Goal: Task Accomplishment & Management: Complete application form

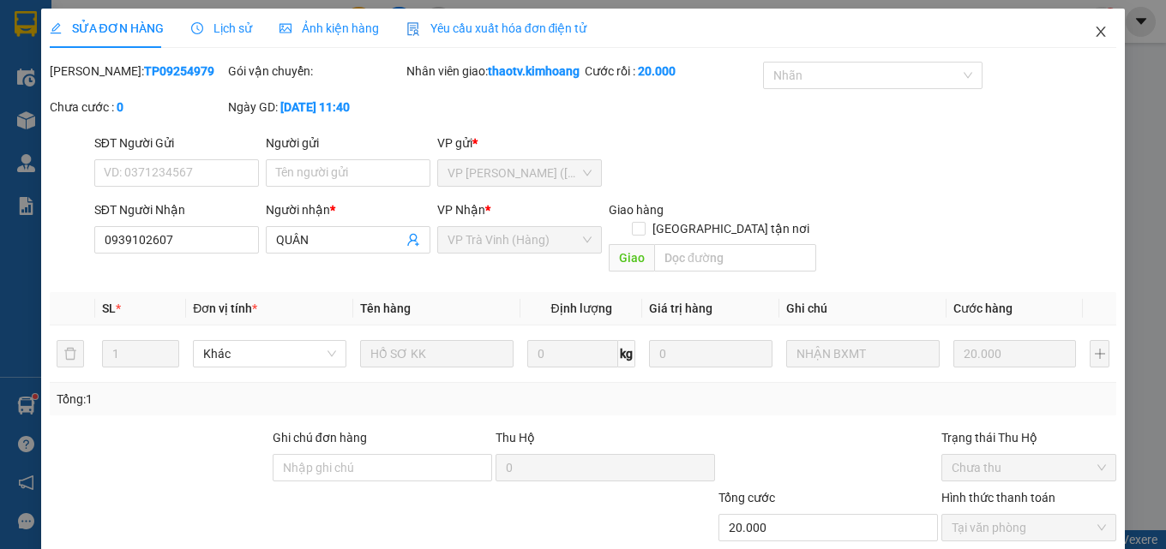
click at [1094, 27] on icon "close" at bounding box center [1101, 32] width 14 height 14
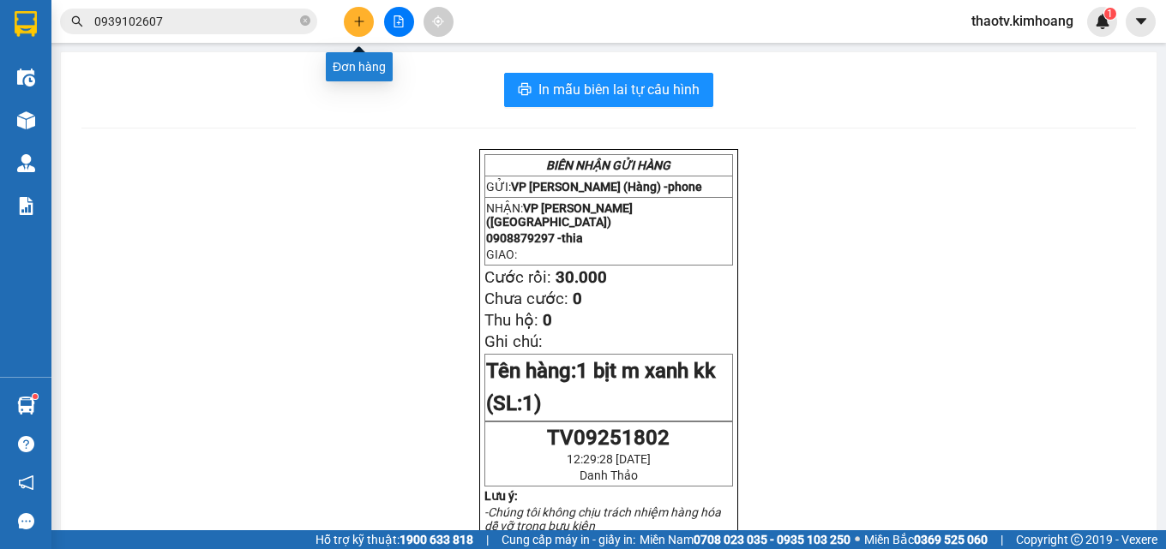
click at [366, 17] on button at bounding box center [359, 22] width 30 height 30
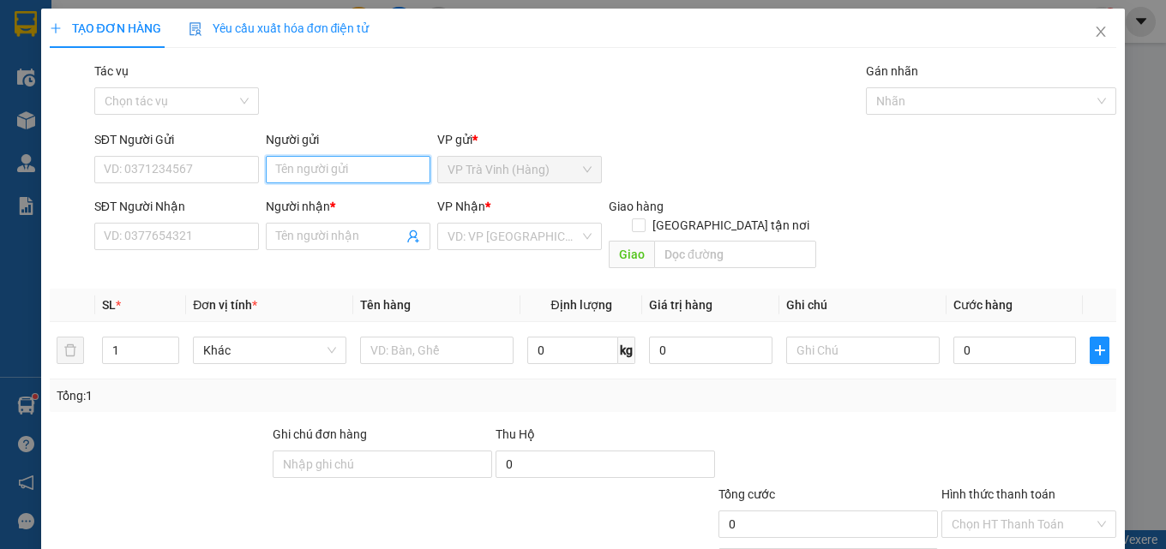
drag, startPoint x: 333, startPoint y: 168, endPoint x: 329, endPoint y: 159, distance: 10.4
click at [331, 165] on input "Người gửi" at bounding box center [348, 169] width 165 height 27
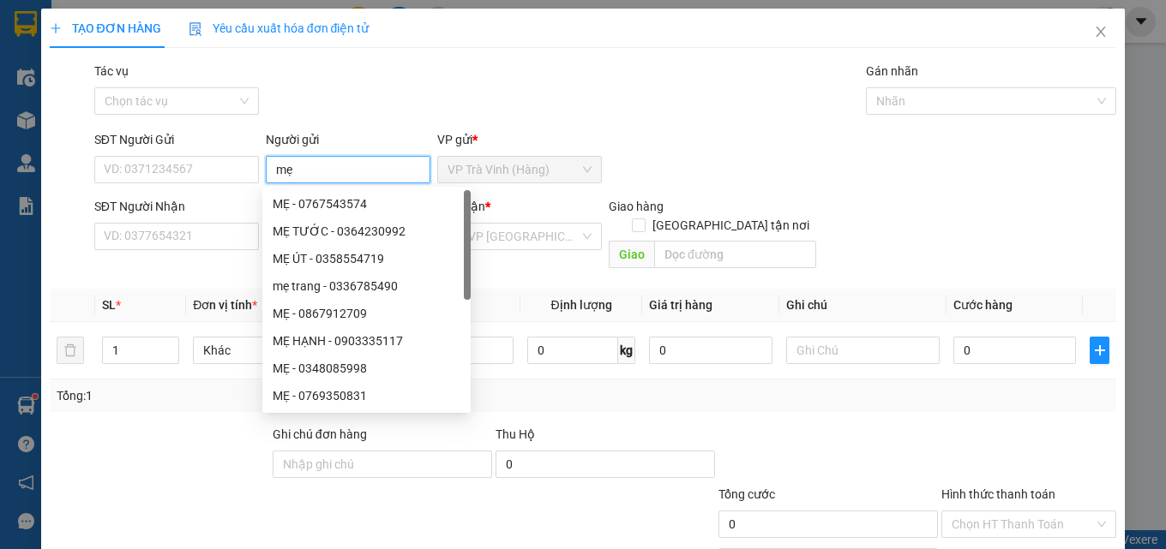
type input "mẹ"
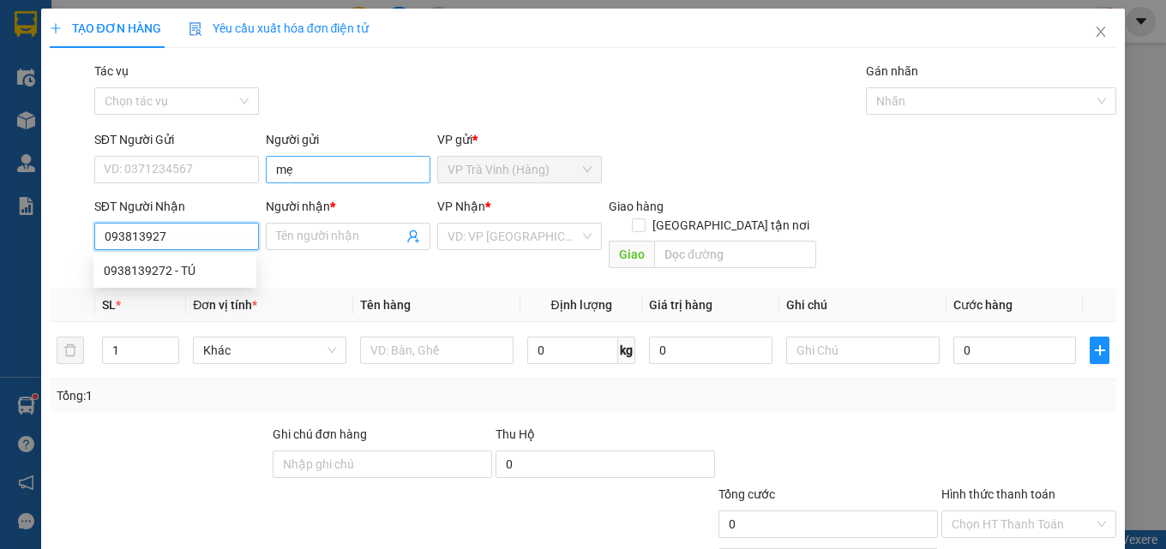
type input "0938139272"
click at [172, 273] on div "0938139272 - TÚ" at bounding box center [175, 270] width 142 height 19
type input "TÚ"
type input "20.000"
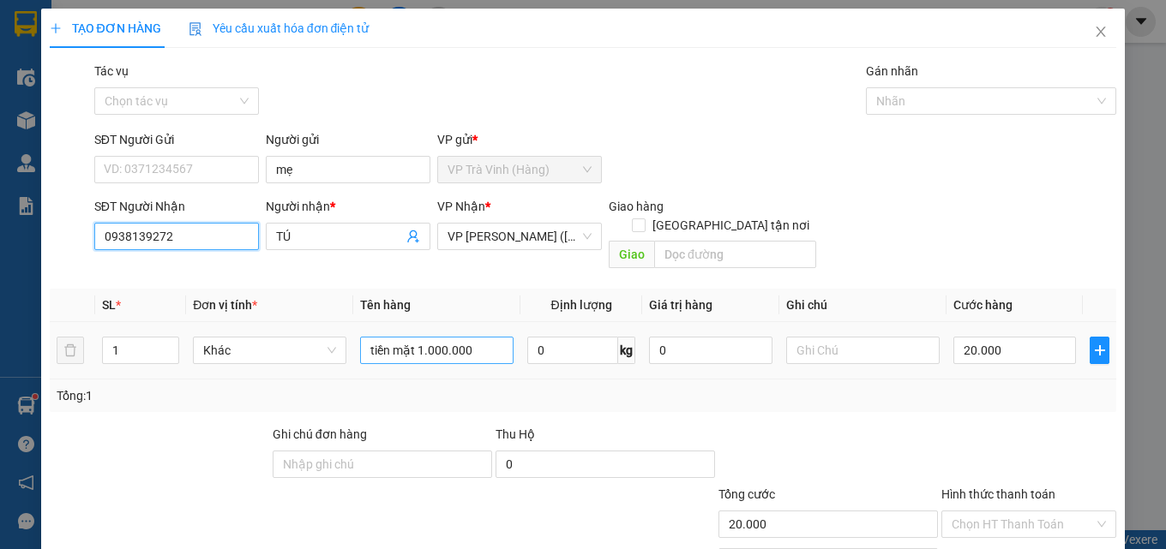
type input "0938139272"
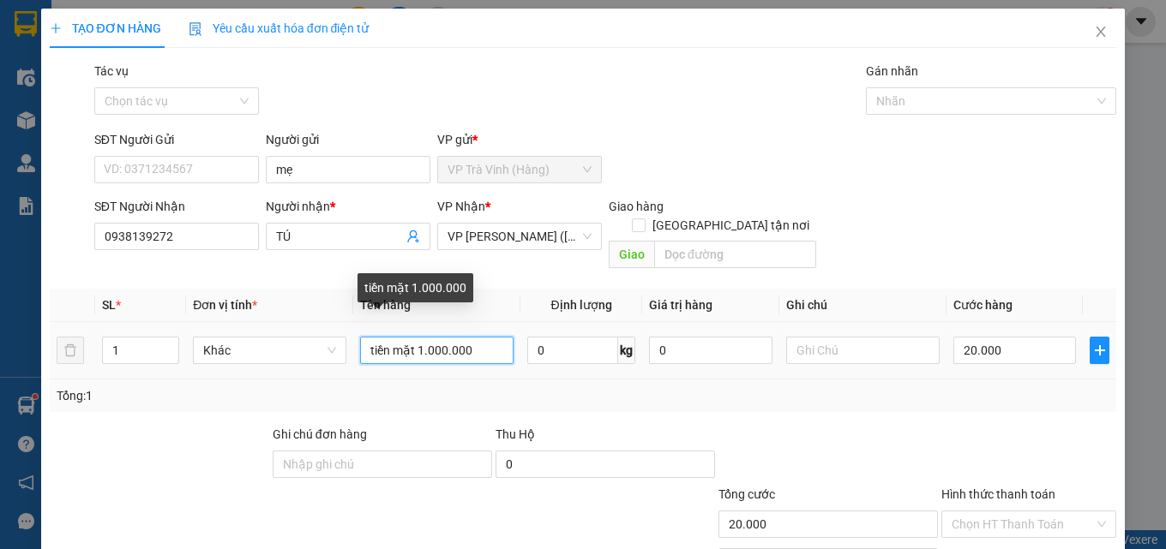
drag, startPoint x: 494, startPoint y: 333, endPoint x: 0, endPoint y: 354, distance: 494.2
click at [0, 366] on div "TẠO ĐƠN HÀNG Yêu cầu xuất hóa đơn điện tử Transit Pickup Surcharge Ids Transit …" at bounding box center [583, 274] width 1166 height 549
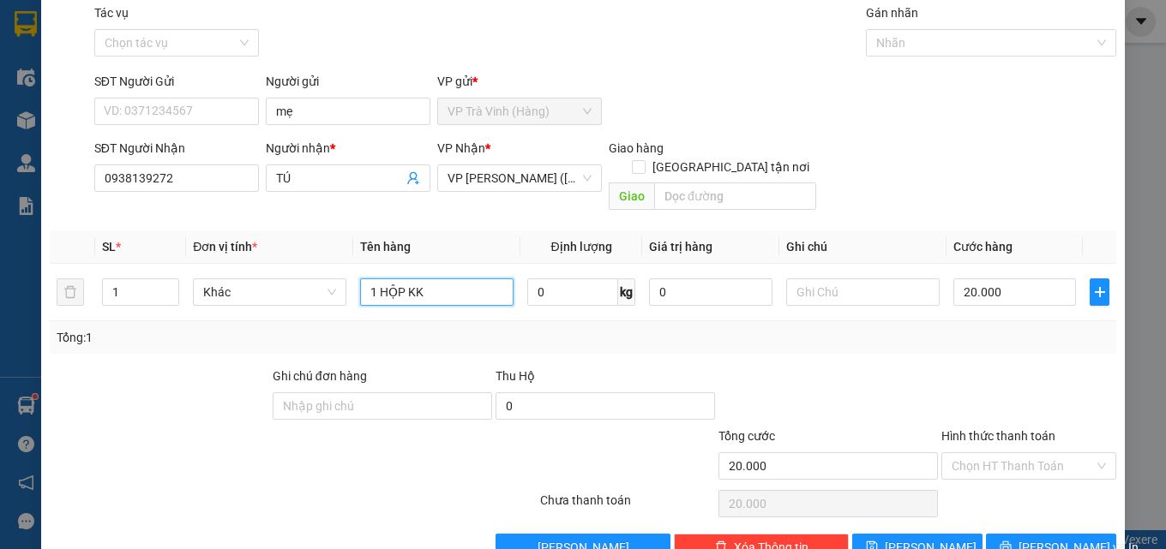
scroll to position [85, 0]
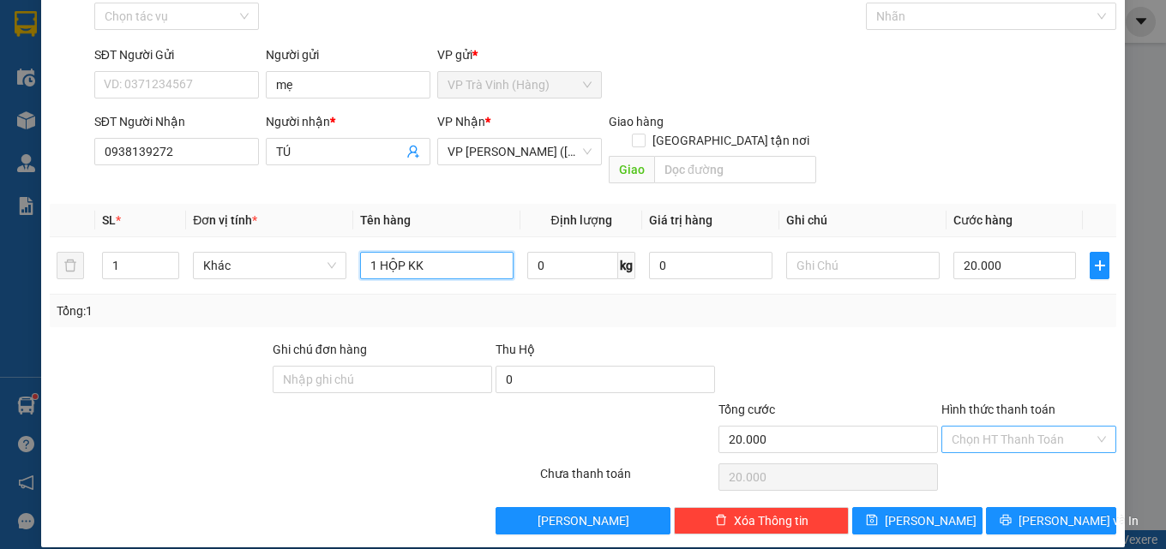
type input "1 HỘP KK"
click at [1005, 430] on input "Hình thức thanh toán" at bounding box center [1022, 440] width 142 height 26
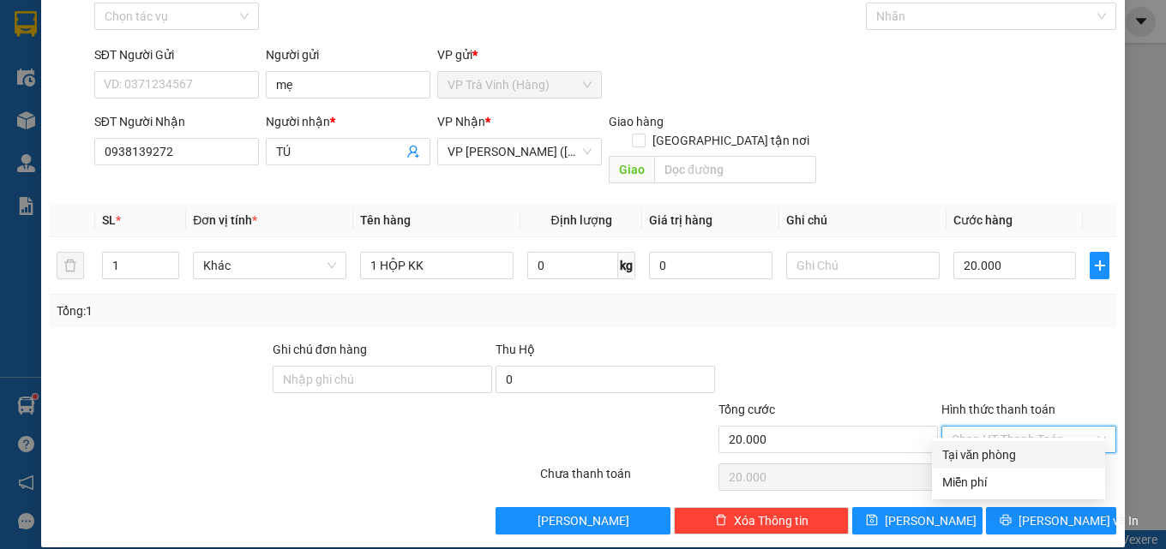
click at [986, 458] on div "Tại văn phòng" at bounding box center [1018, 455] width 153 height 19
type input "0"
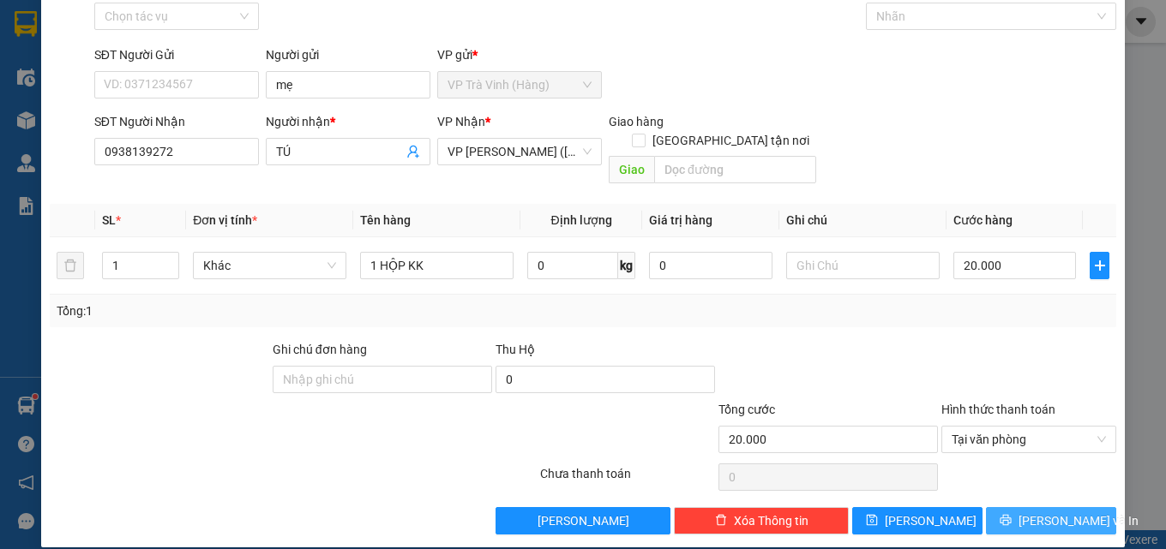
click at [1017, 507] on button "[PERSON_NAME] và In" at bounding box center [1051, 520] width 130 height 27
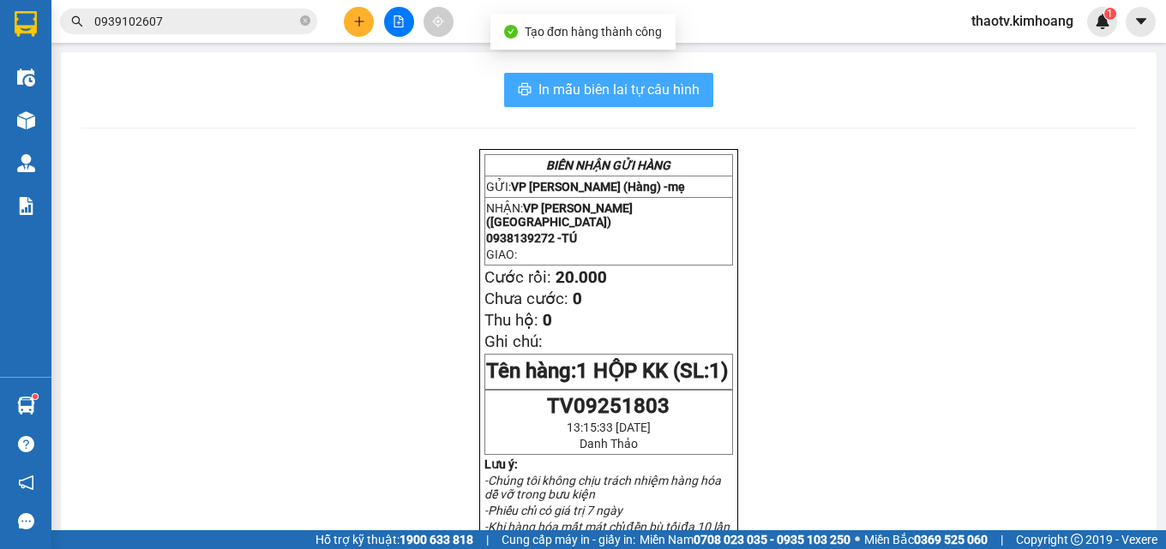
drag, startPoint x: 582, startPoint y: 119, endPoint x: 591, endPoint y: 103, distance: 18.4
click at [591, 103] on button "In mẫu biên lai tự cấu hình" at bounding box center [608, 90] width 209 height 34
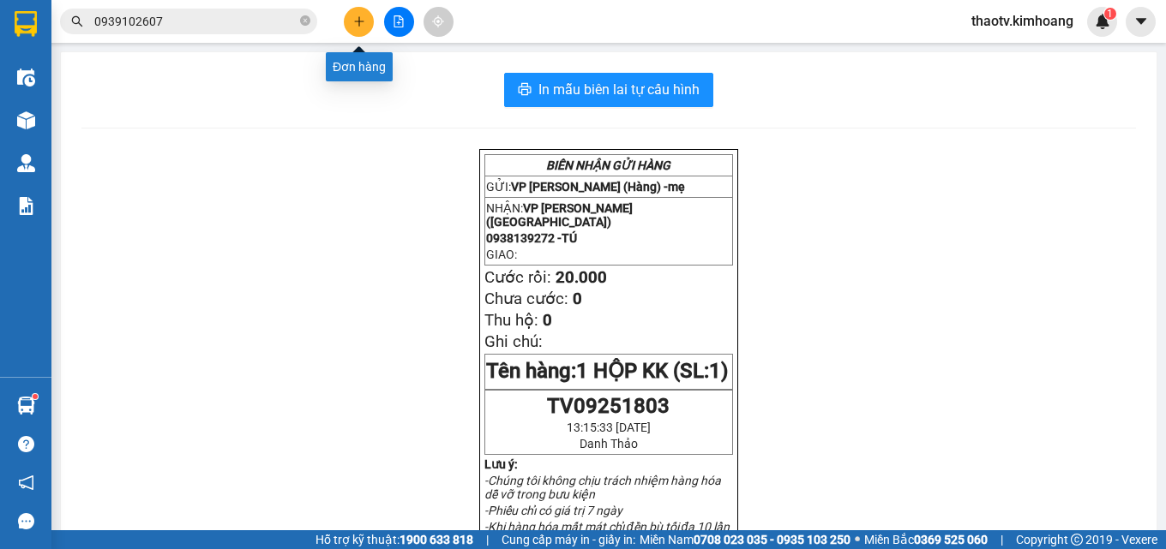
click at [353, 27] on icon "plus" at bounding box center [359, 21] width 12 height 12
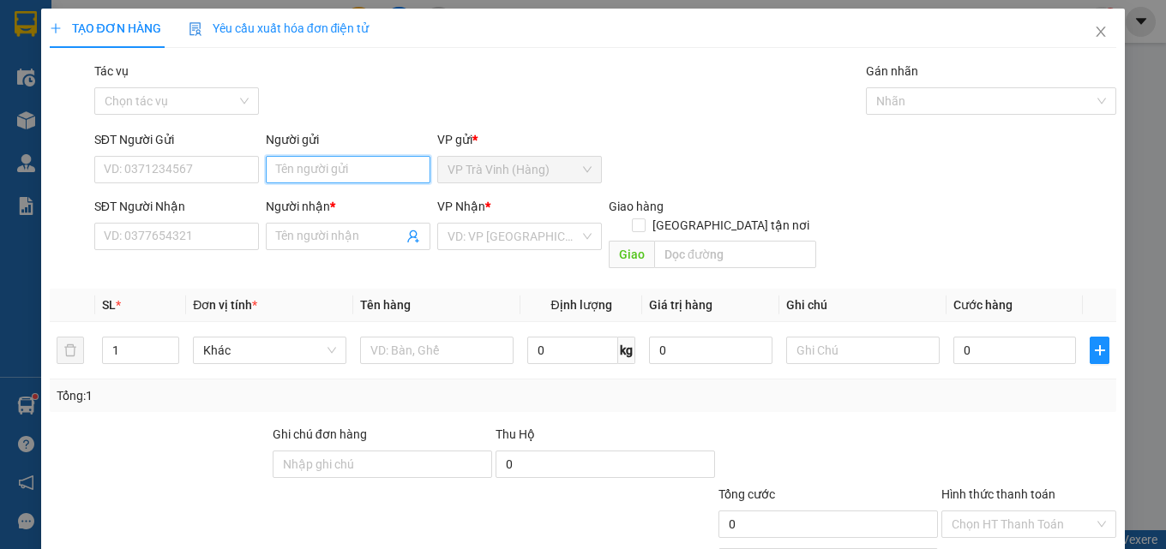
click at [311, 175] on input "Người gửi" at bounding box center [348, 169] width 165 height 27
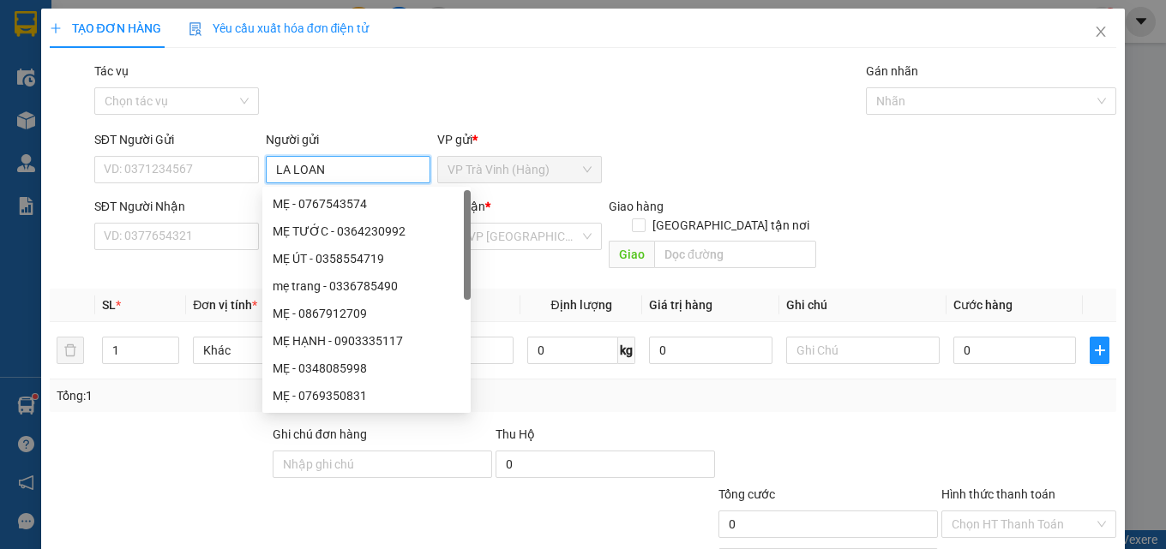
type input "LA LOAN"
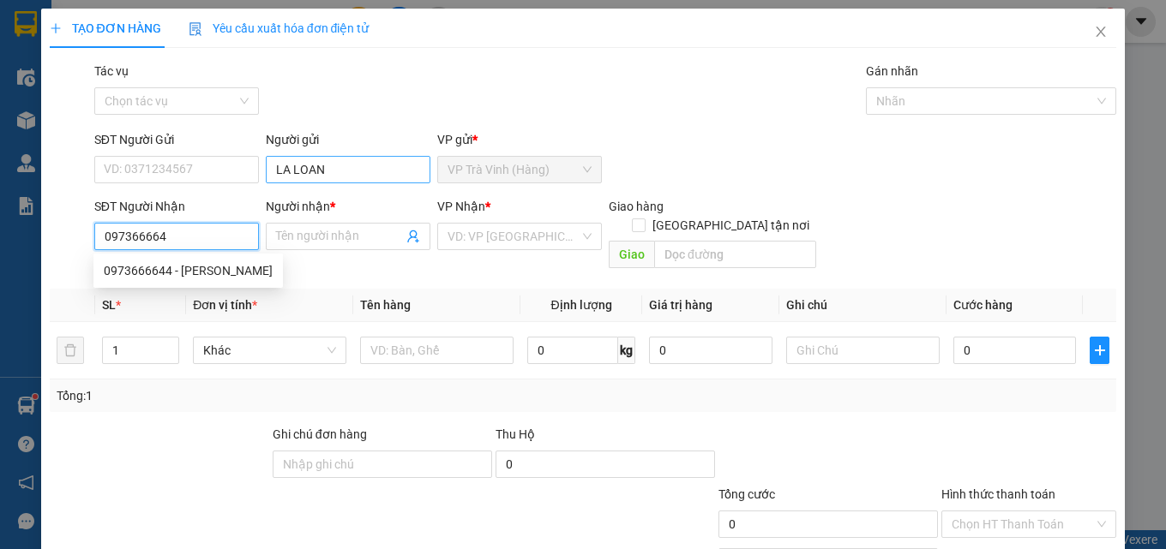
type input "0973666644"
click at [152, 272] on div "0973666644 - [PERSON_NAME]" at bounding box center [188, 270] width 169 height 19
type input "[PERSON_NAME]"
type input "20.000"
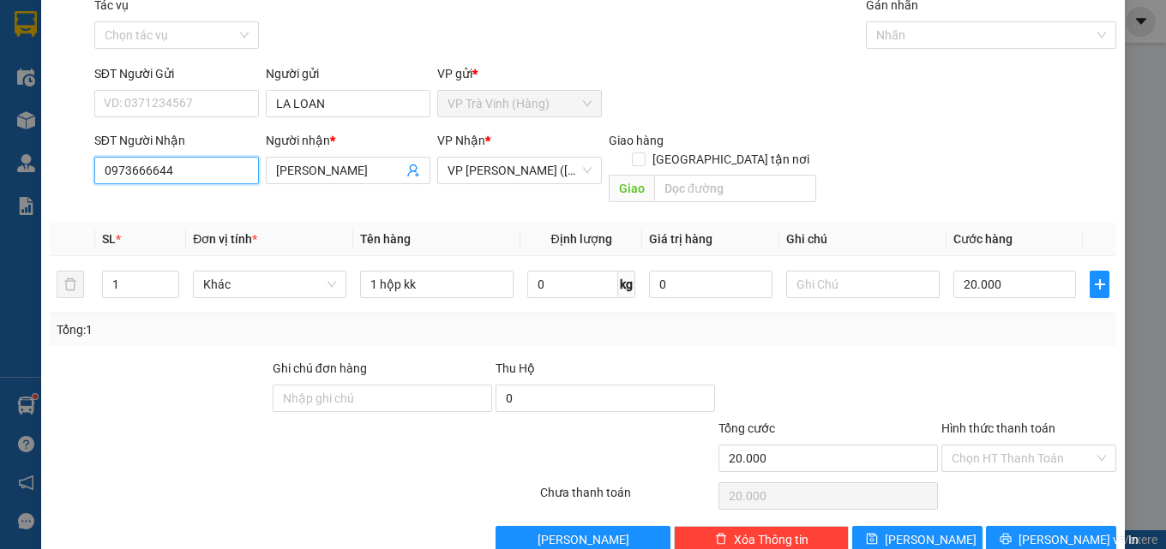
scroll to position [85, 0]
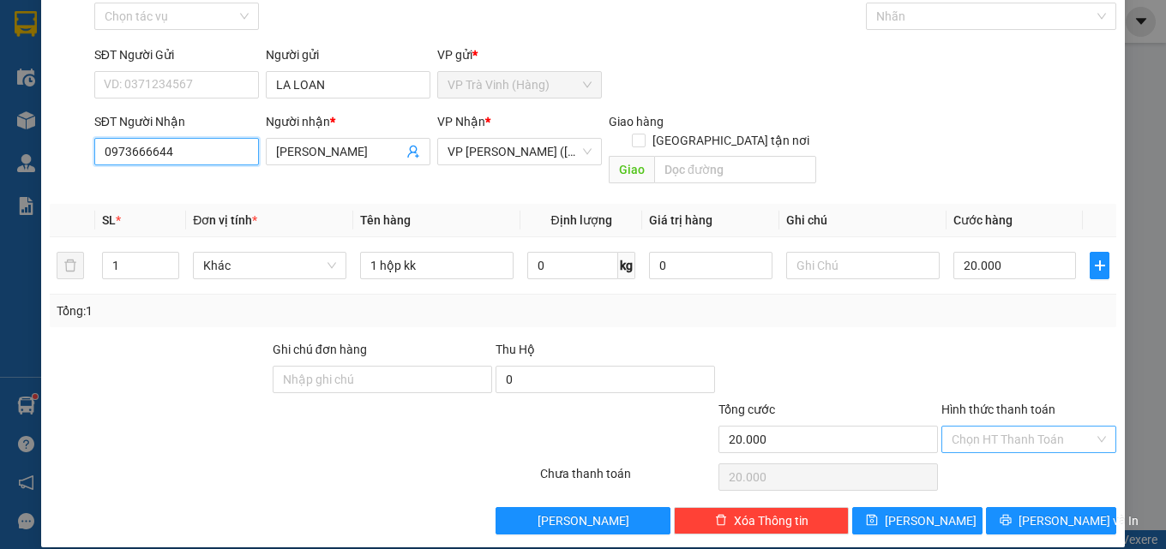
type input "0973666644"
click at [999, 427] on input "Hình thức thanh toán" at bounding box center [1022, 440] width 142 height 26
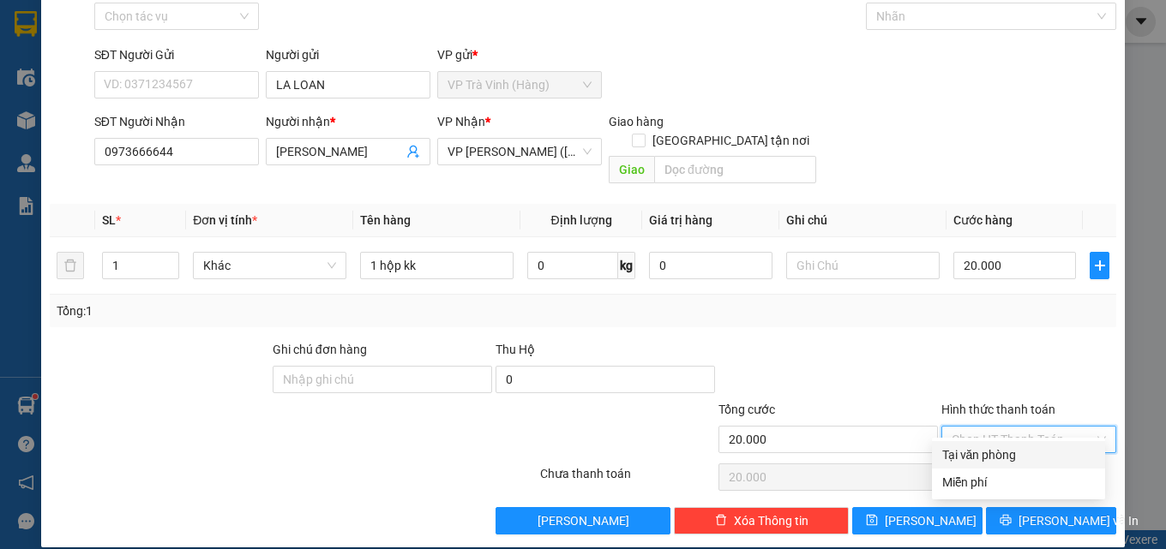
click at [1003, 449] on div "Tại văn phòng" at bounding box center [1018, 455] width 153 height 19
type input "0"
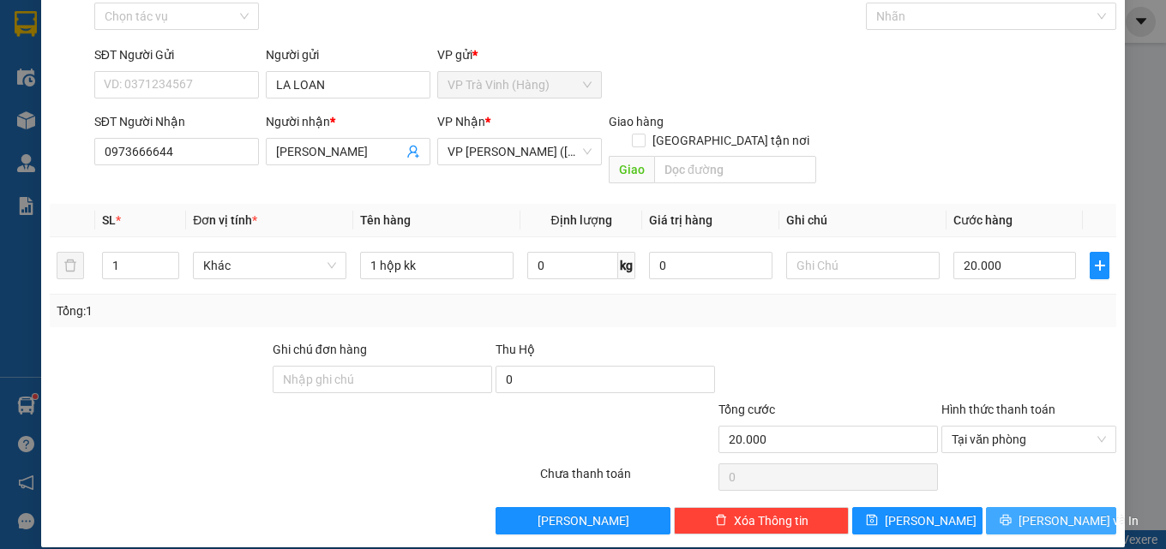
click at [1005, 507] on button "[PERSON_NAME] và In" at bounding box center [1051, 520] width 130 height 27
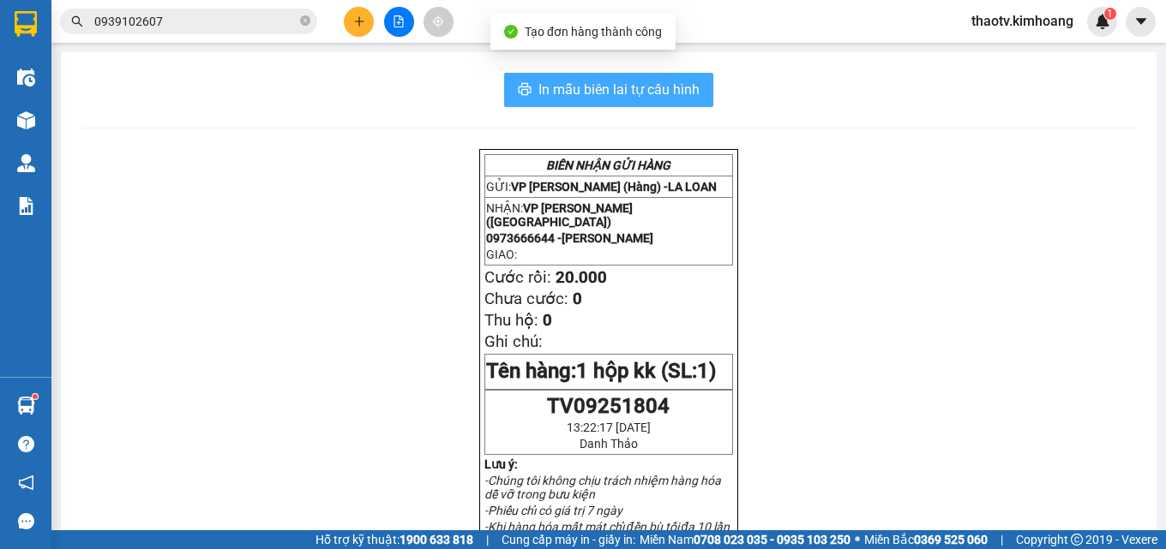
click at [639, 85] on span "In mẫu biên lai tự cấu hình" at bounding box center [618, 89] width 161 height 21
